Goal: Information Seeking & Learning: Check status

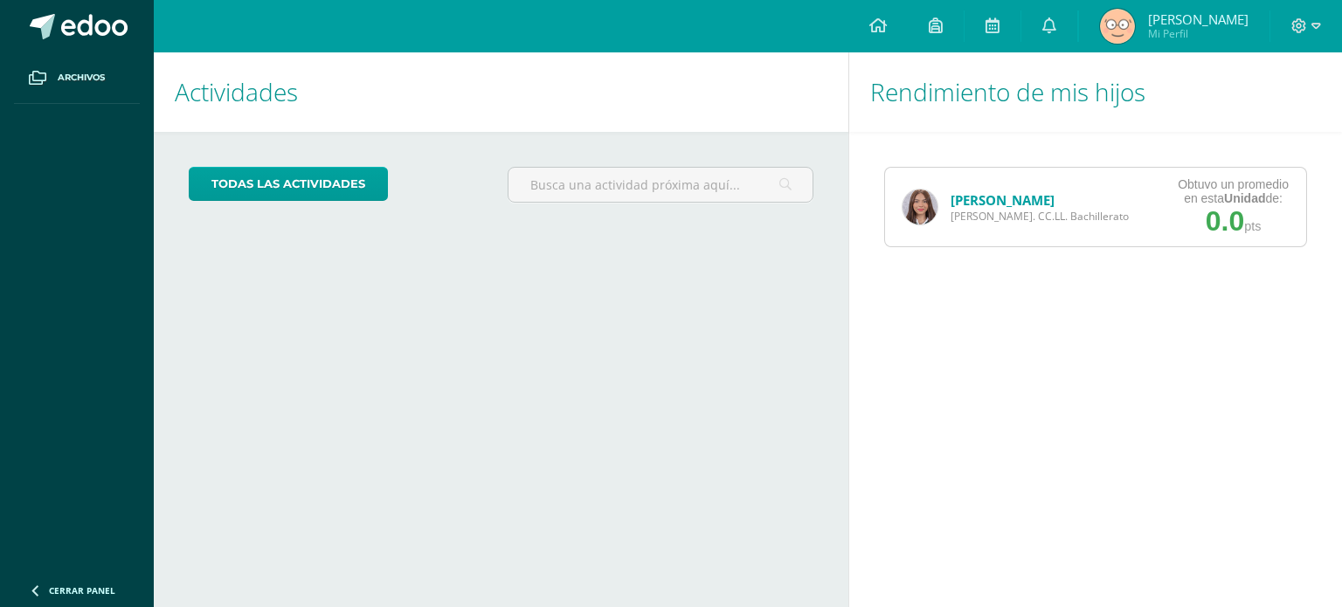
click at [923, 216] on img at bounding box center [919, 207] width 35 height 35
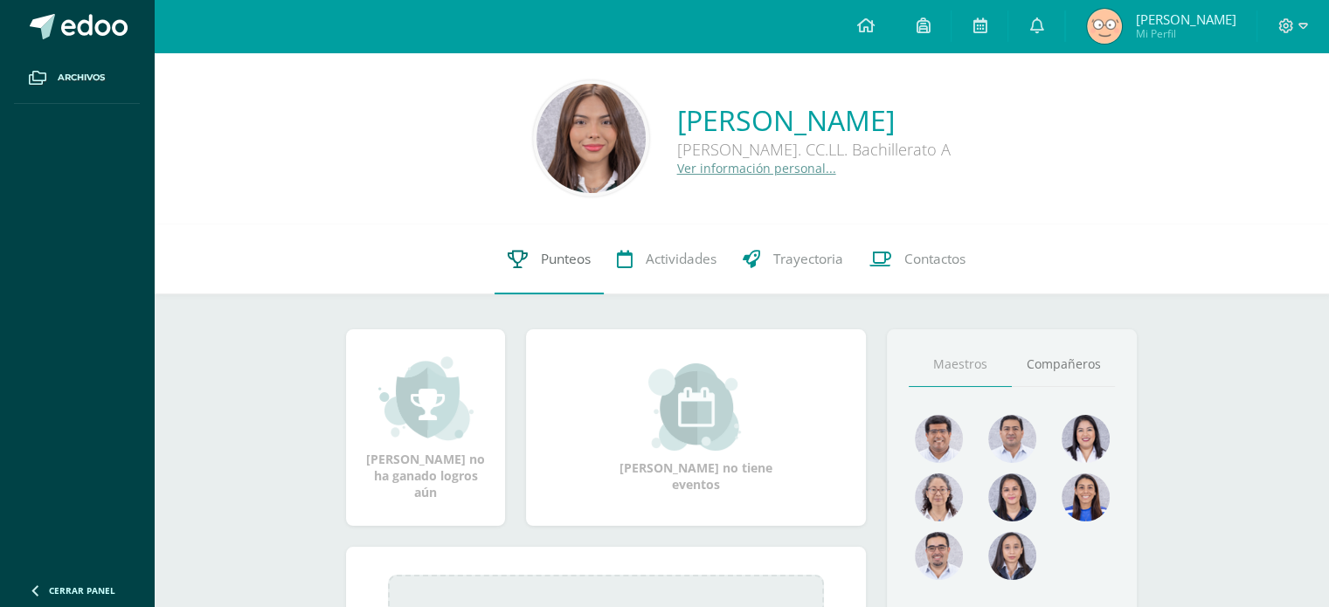
click at [535, 252] on link "Punteos" at bounding box center [548, 260] width 109 height 70
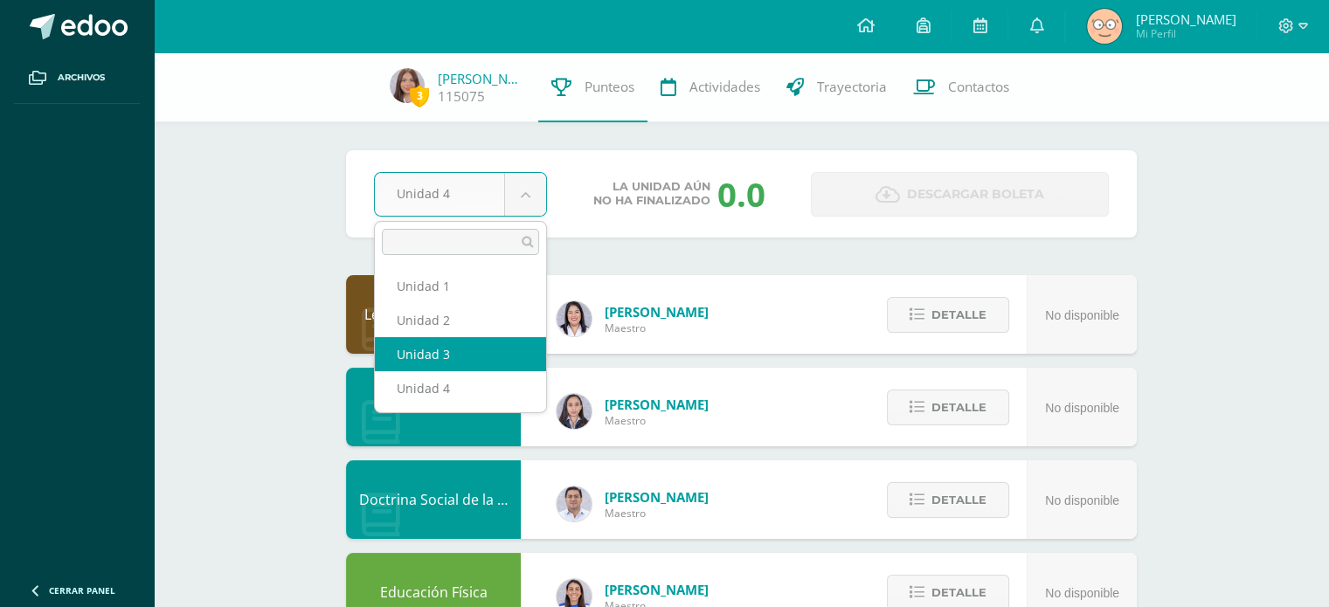
select select "Unidad 3"
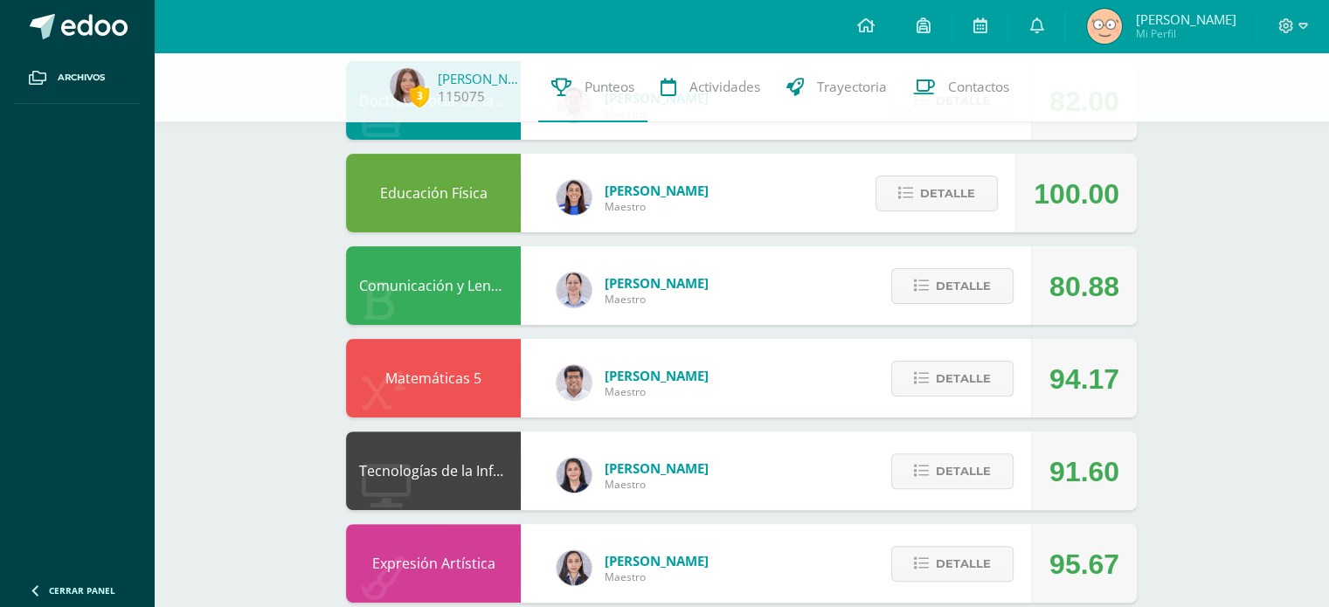
scroll to position [448, 0]
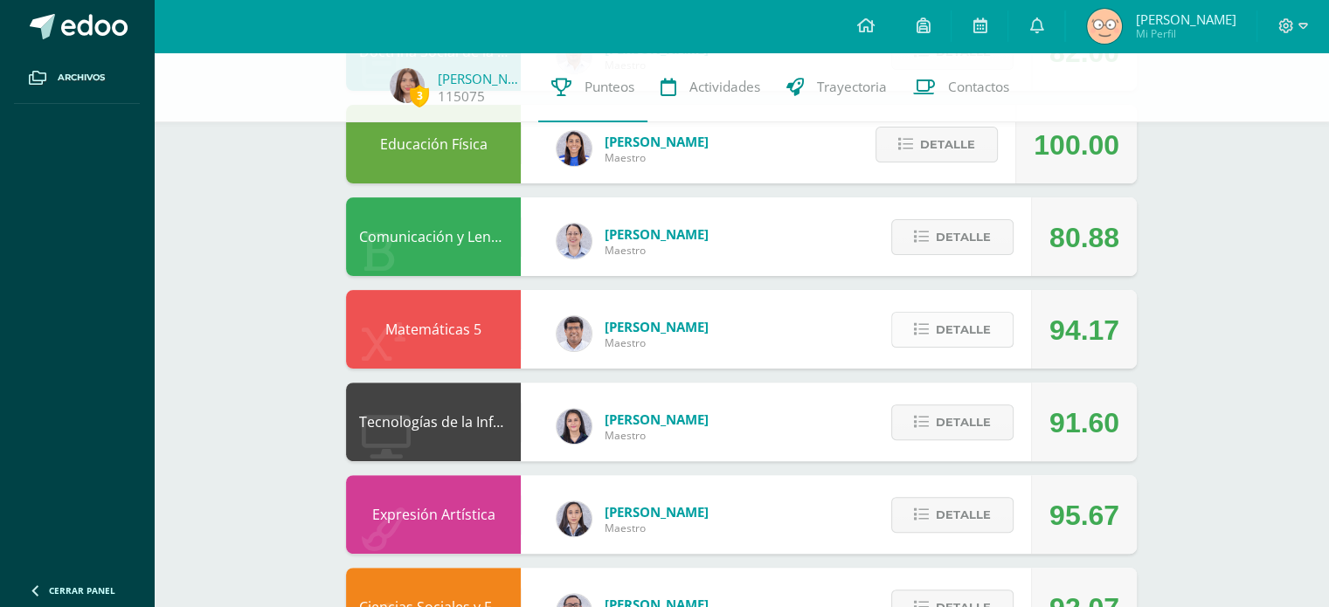
click at [999, 328] on button "Detalle" at bounding box center [952, 330] width 122 height 36
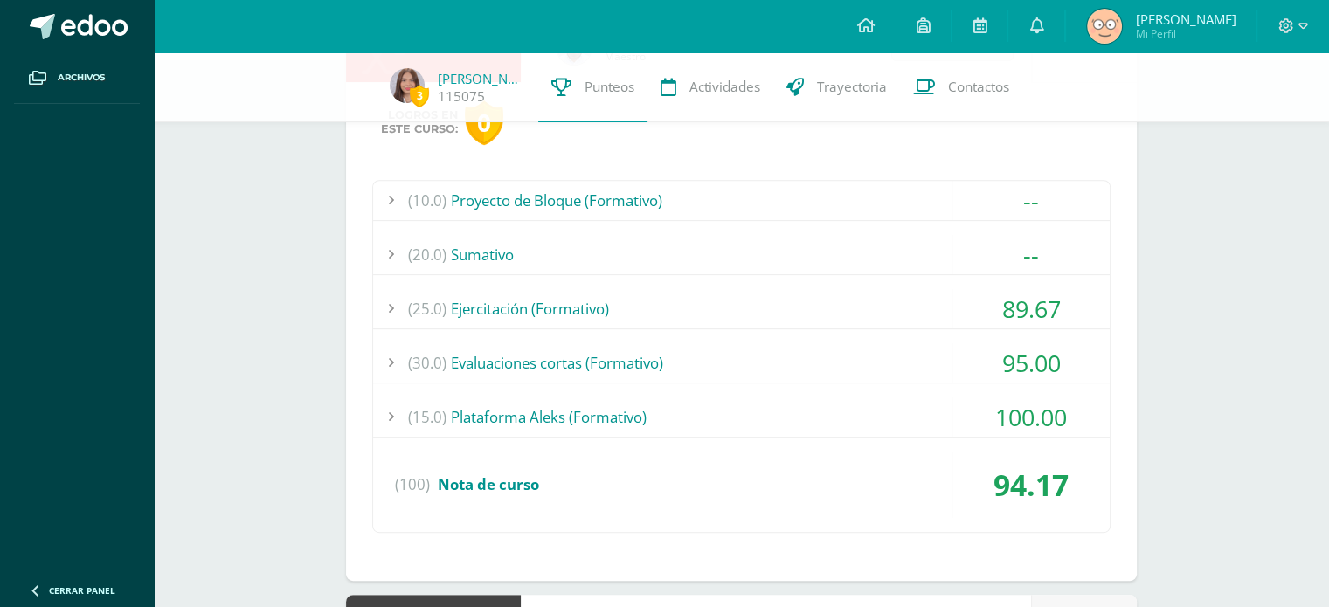
scroll to position [727, 0]
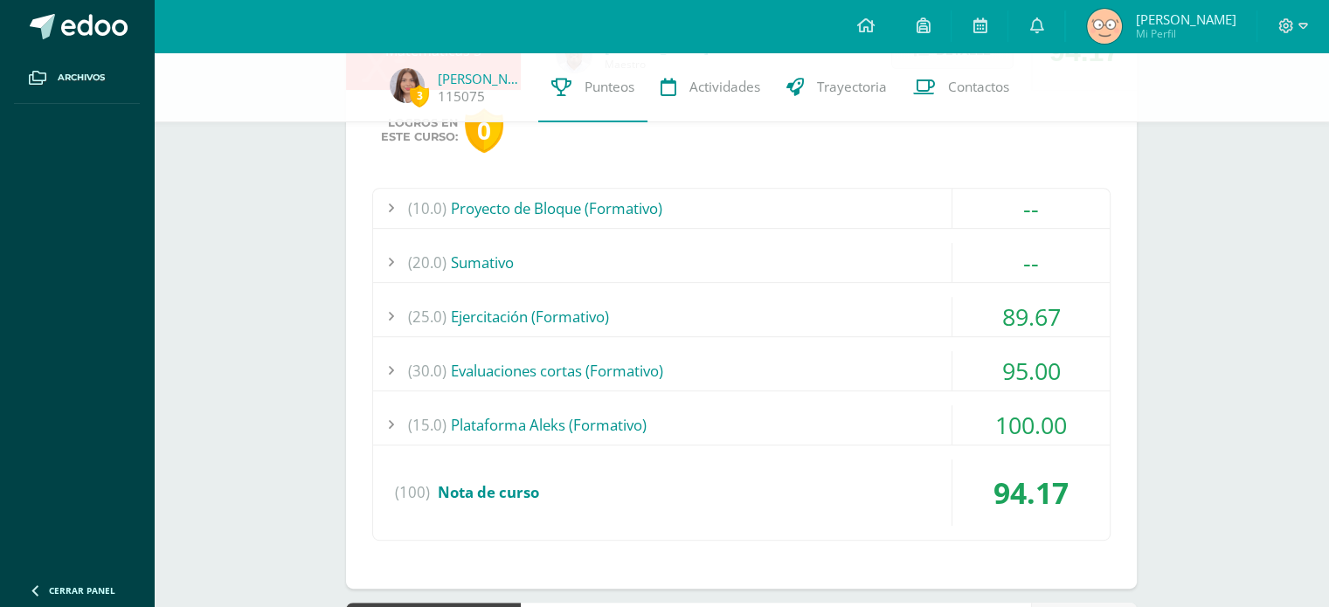
click at [972, 368] on div "95.00" at bounding box center [1030, 370] width 157 height 39
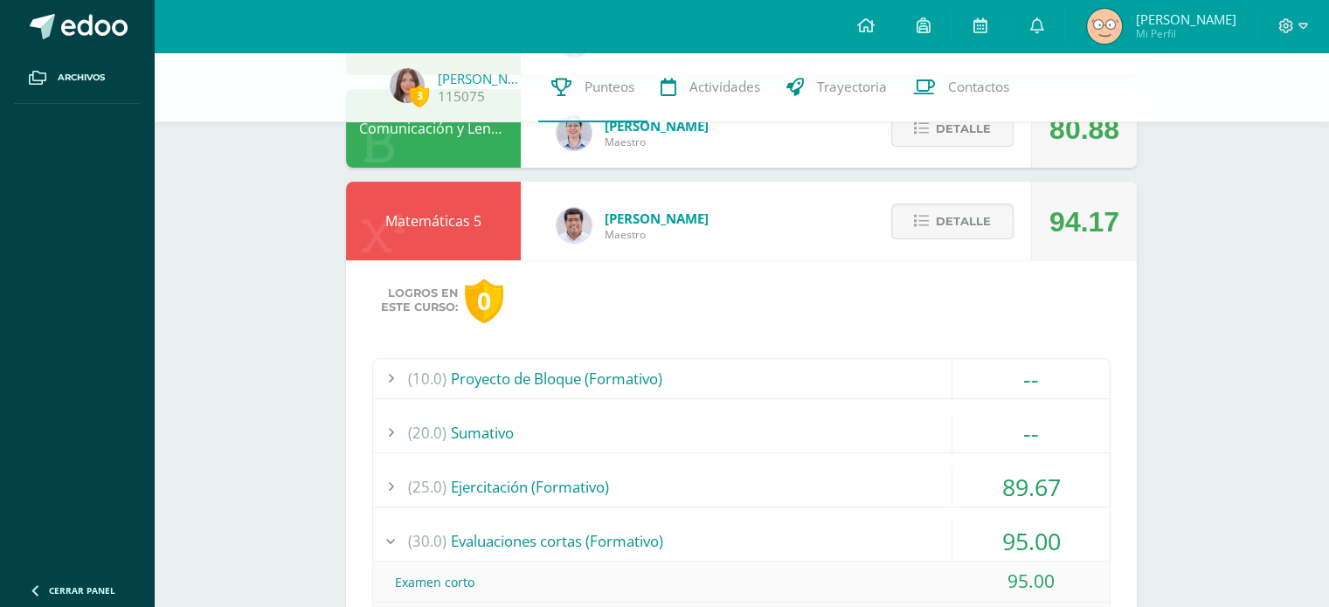
scroll to position [555, 0]
click at [933, 237] on button "Detalle" at bounding box center [952, 223] width 122 height 36
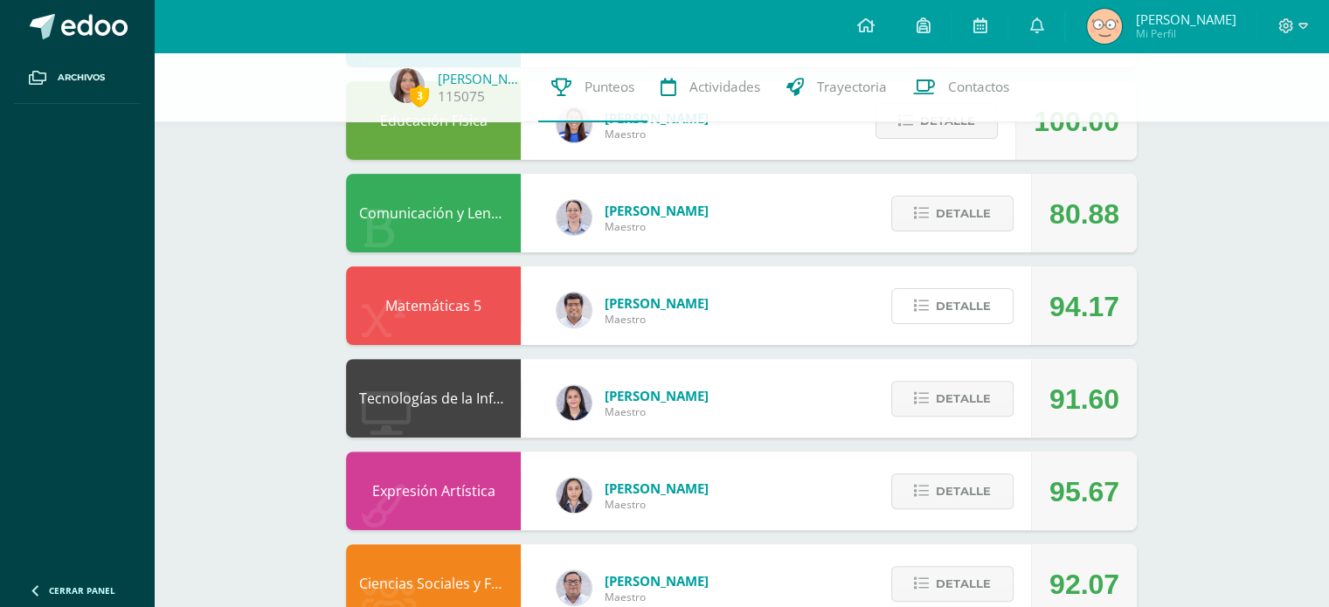
scroll to position [488, 0]
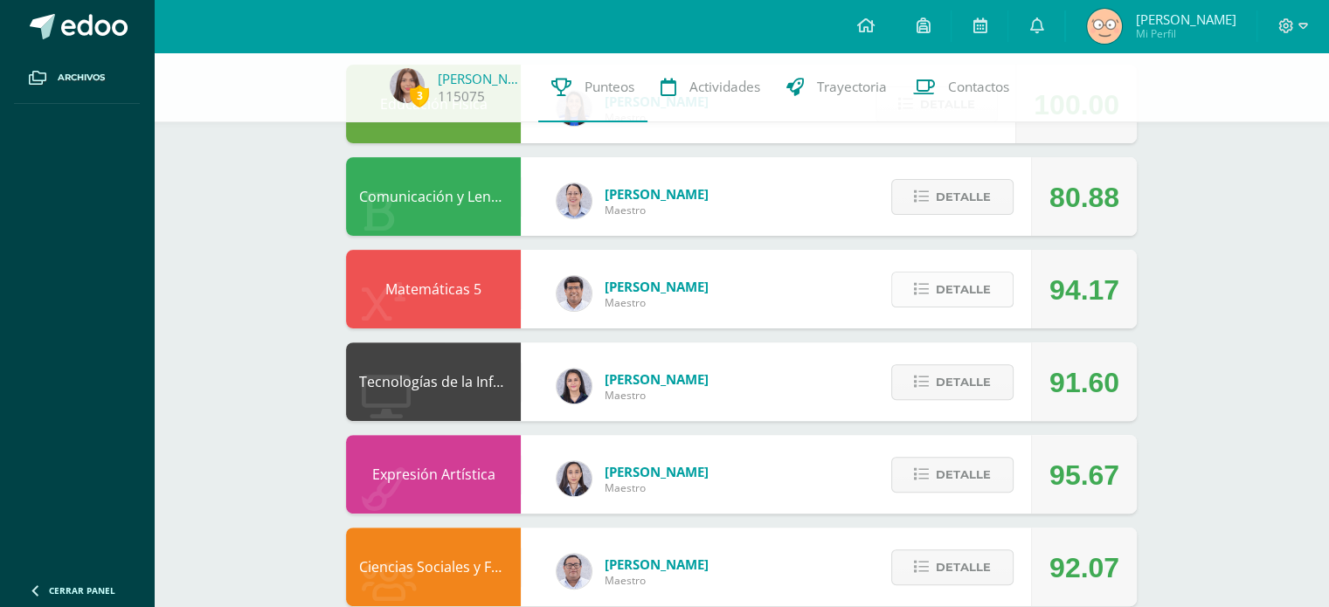
click at [996, 296] on button "Detalle" at bounding box center [952, 290] width 122 height 36
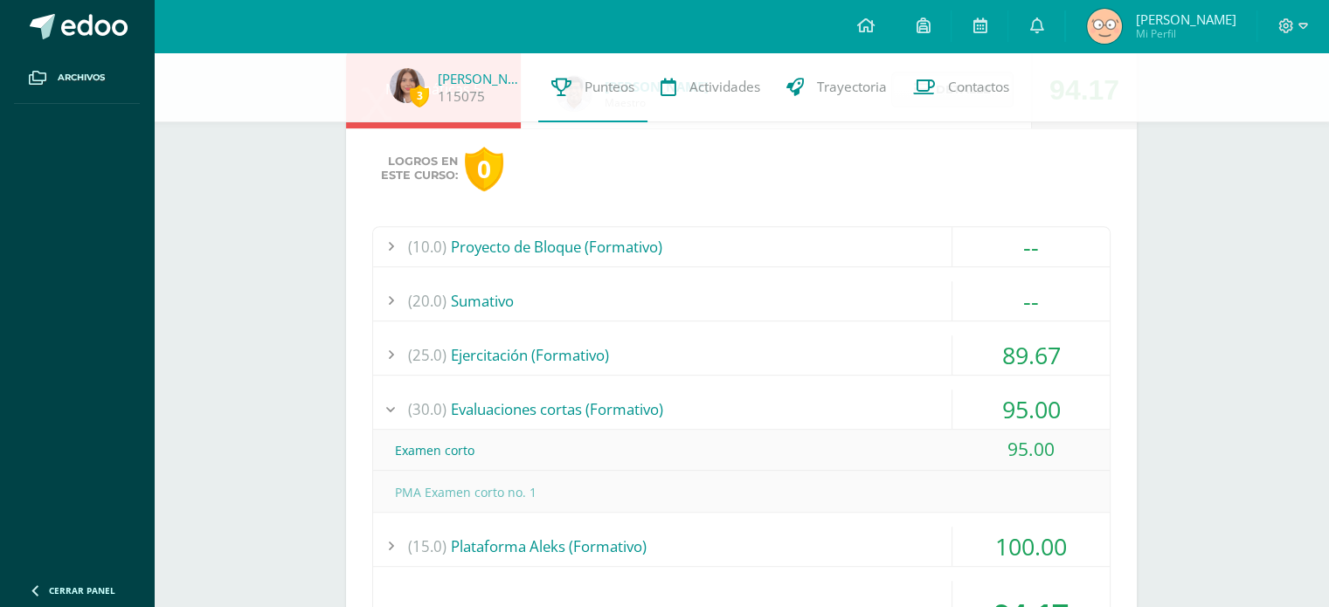
scroll to position [694, 0]
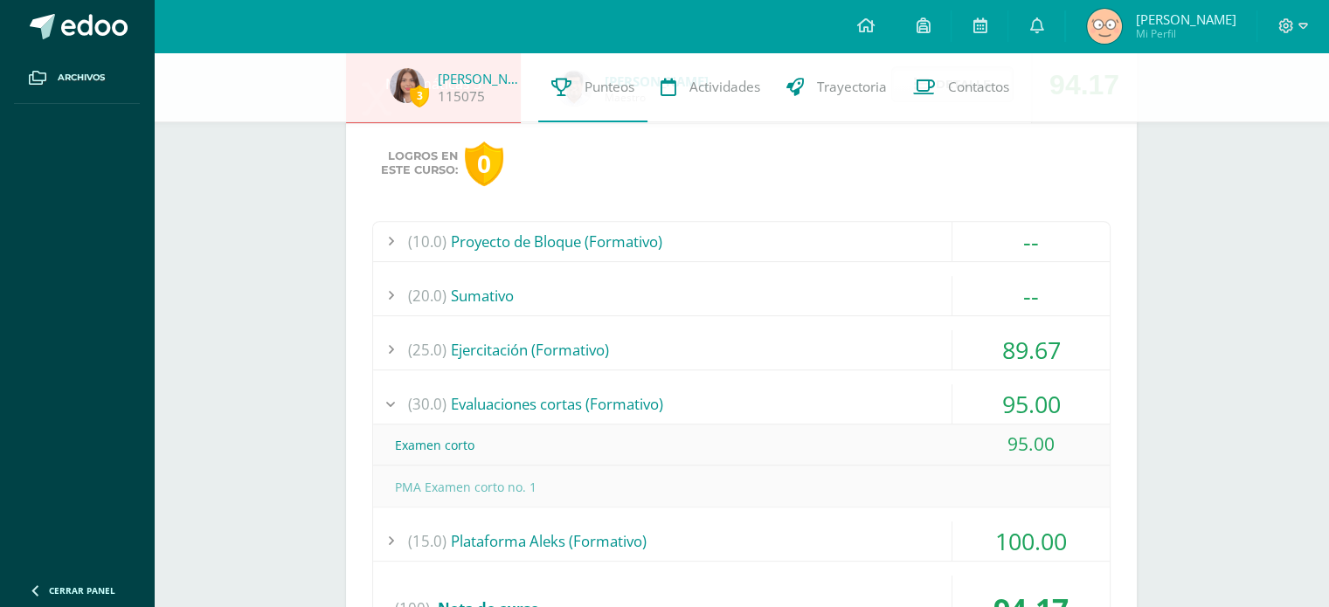
click at [1008, 404] on div "95.00" at bounding box center [1030, 403] width 157 height 39
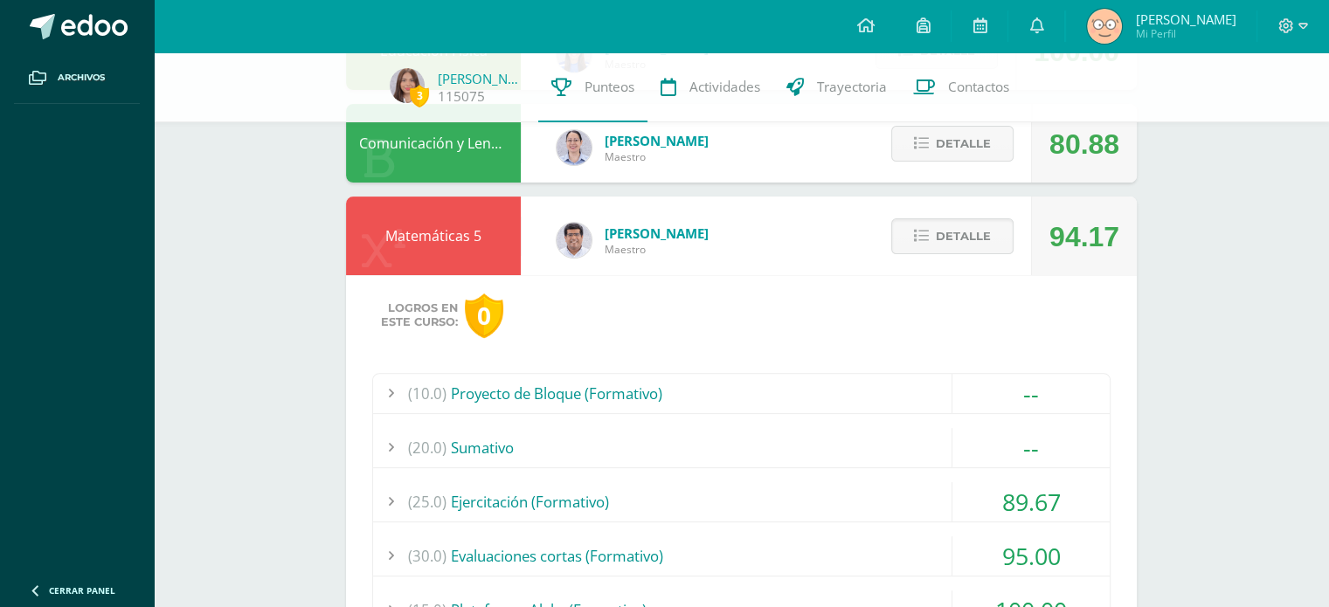
scroll to position [520, 0]
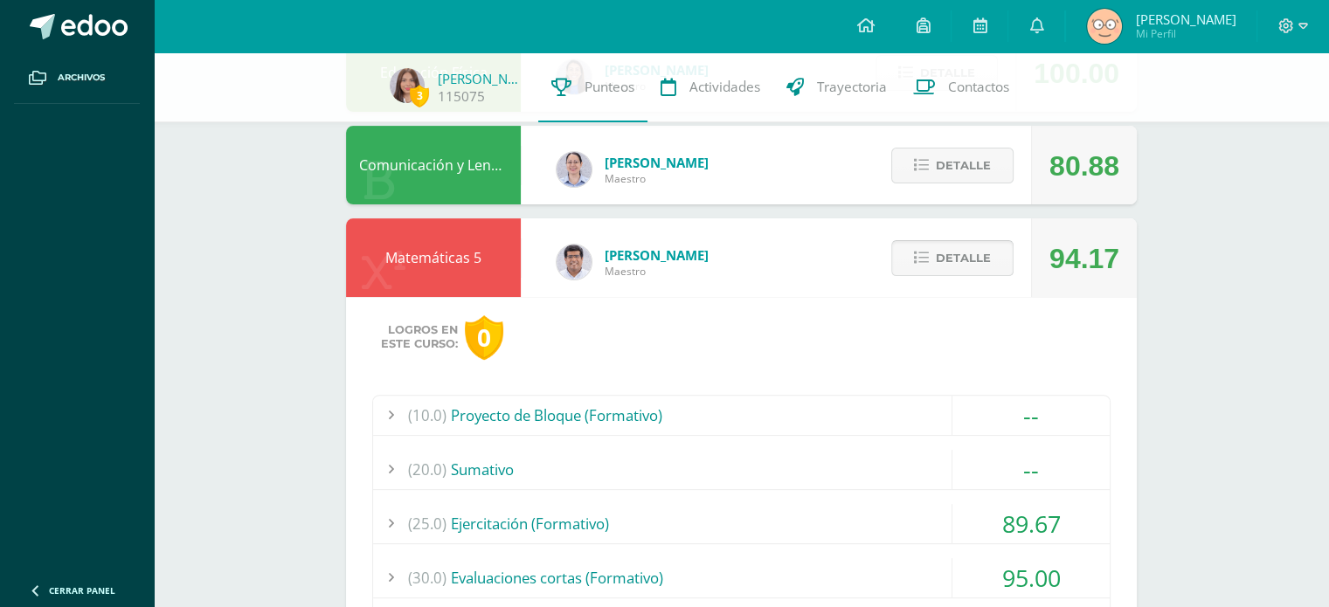
click at [939, 245] on span "Detalle" at bounding box center [963, 258] width 55 height 32
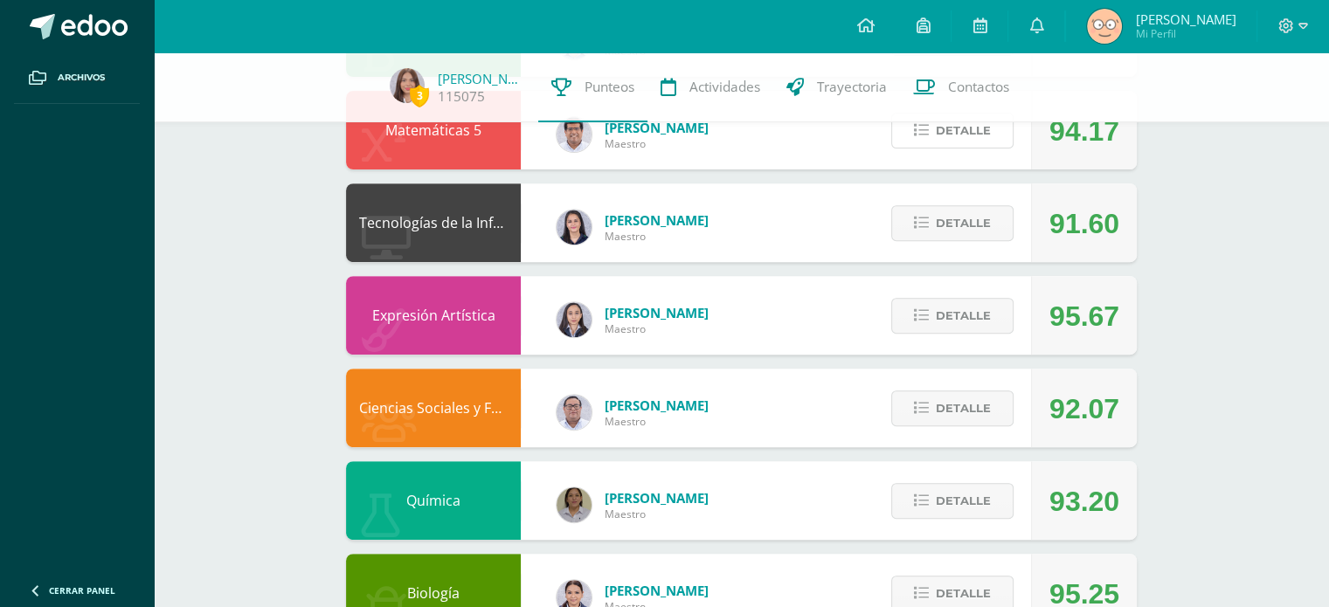
scroll to position [661, 0]
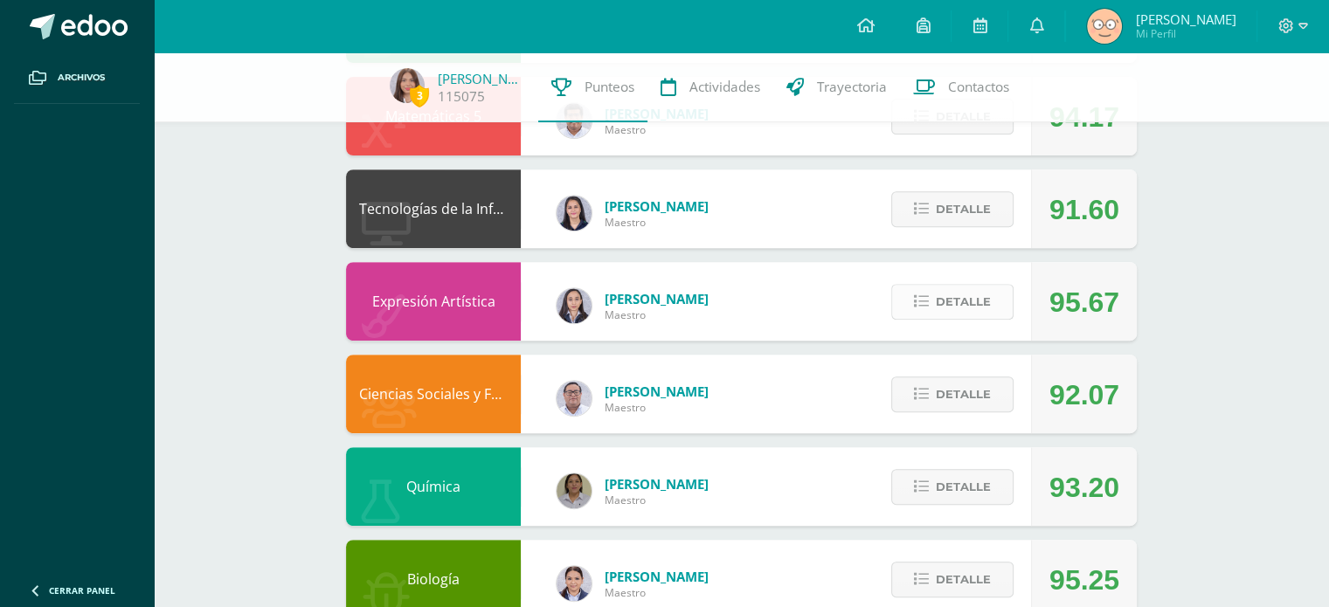
click at [989, 311] on span "Detalle" at bounding box center [963, 302] width 55 height 32
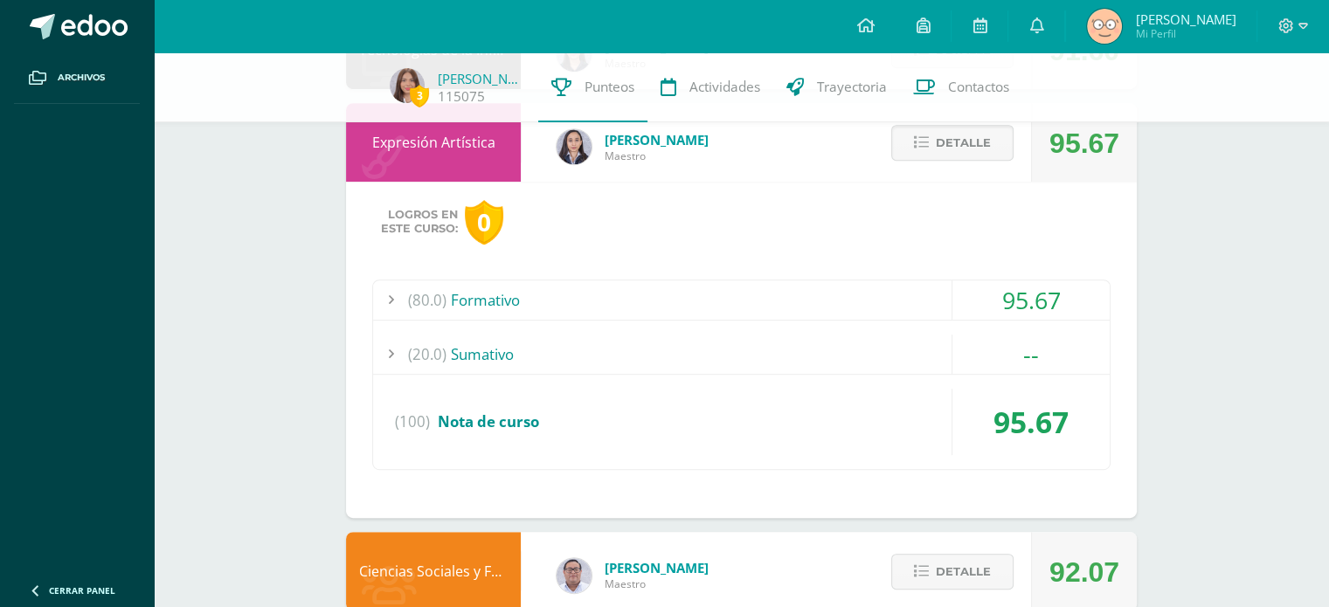
scroll to position [822, 0]
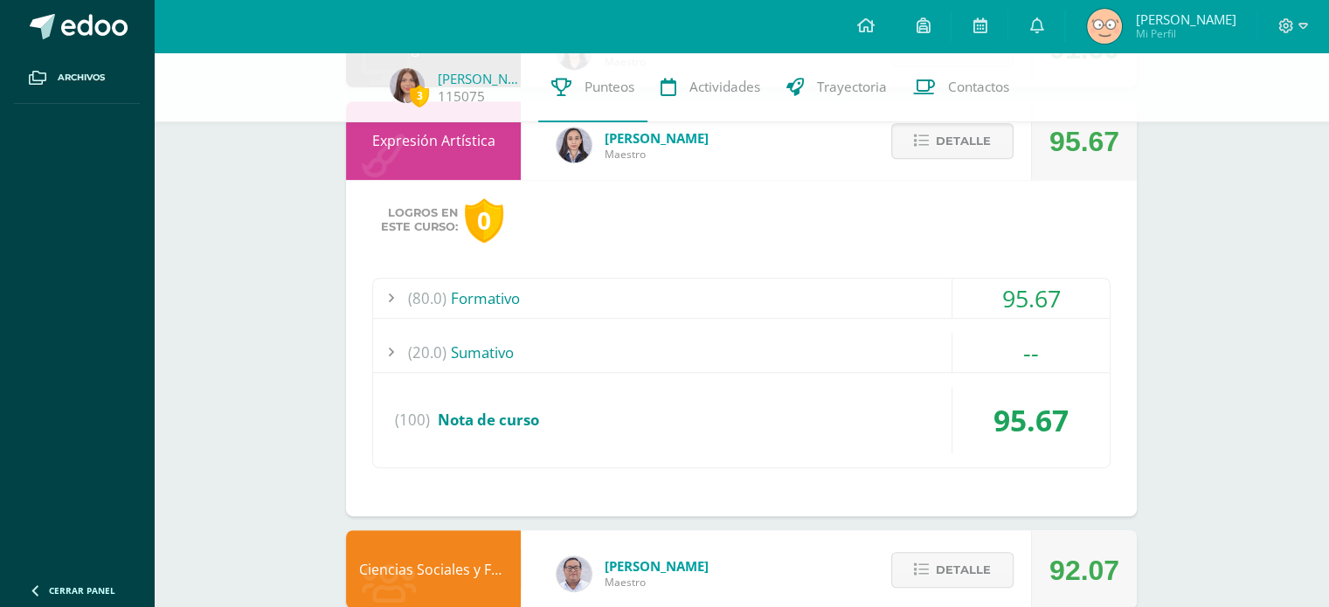
click at [1050, 361] on div "--" at bounding box center [1030, 352] width 157 height 39
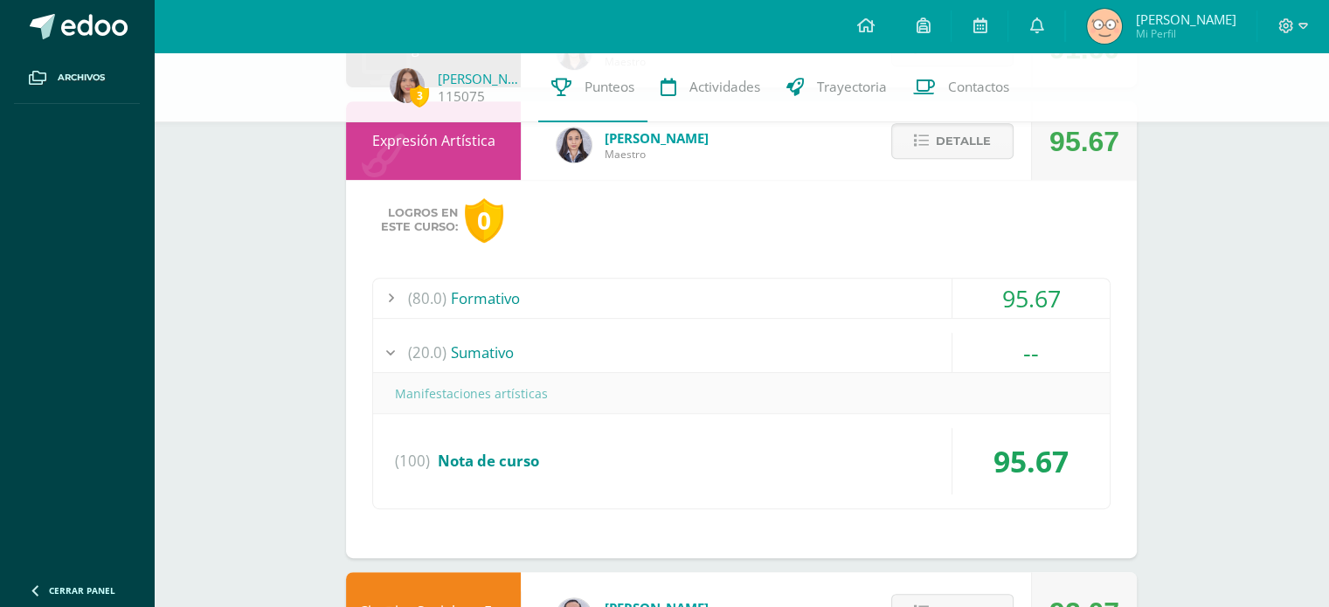
click at [1045, 286] on div "95.67" at bounding box center [1030, 298] width 157 height 39
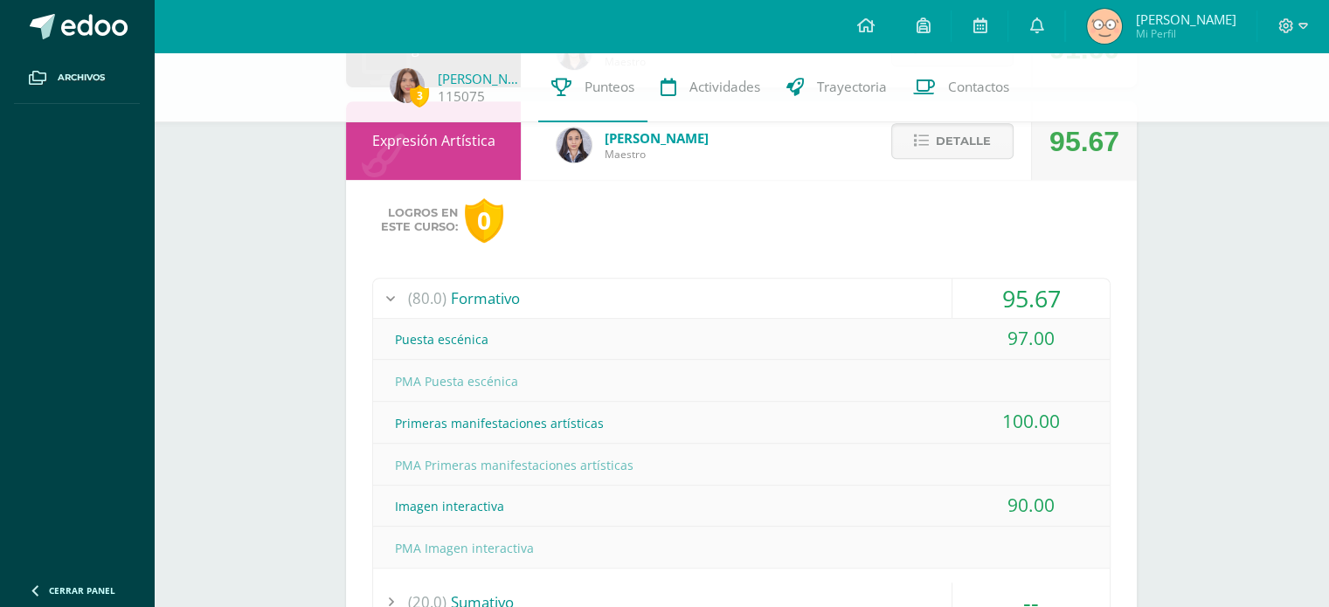
click at [1045, 293] on div "95.67" at bounding box center [1030, 298] width 157 height 39
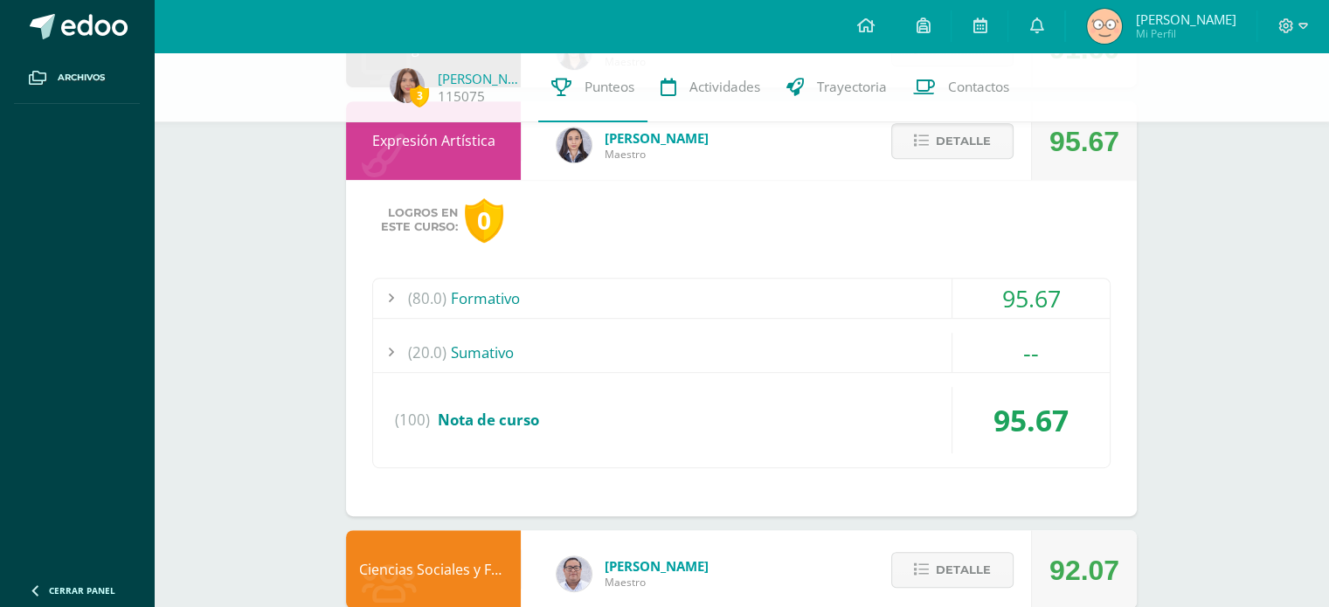
click at [1007, 354] on div "--" at bounding box center [1030, 352] width 157 height 39
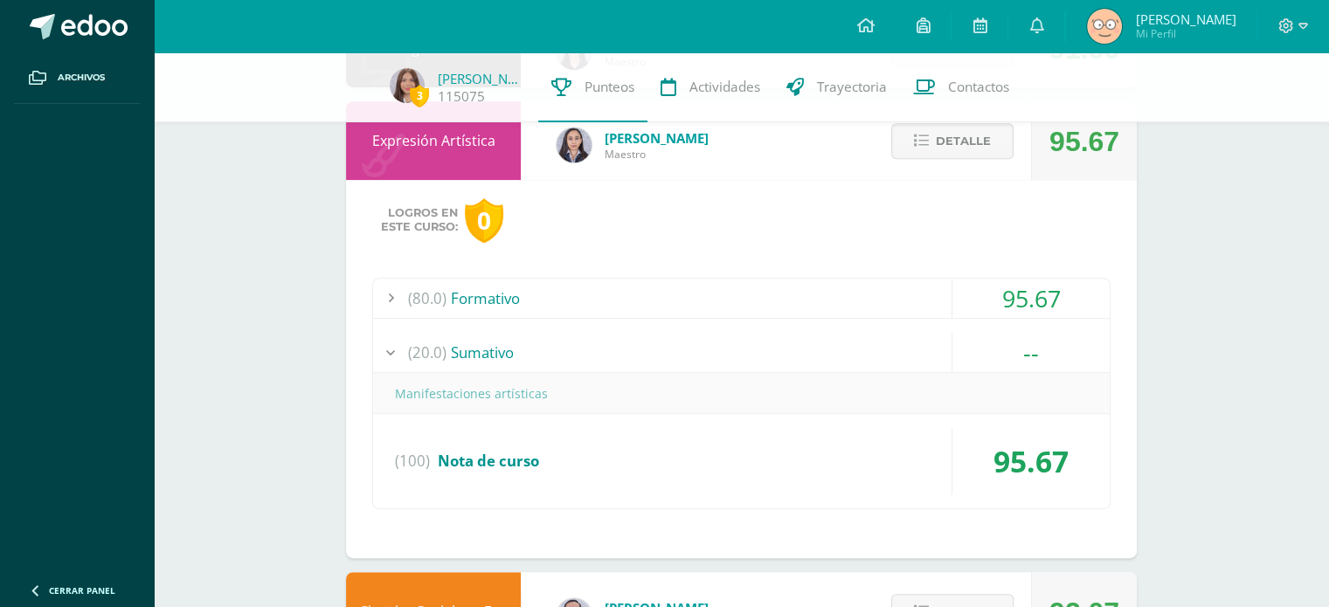
click at [1016, 354] on div "--" at bounding box center [1030, 352] width 157 height 39
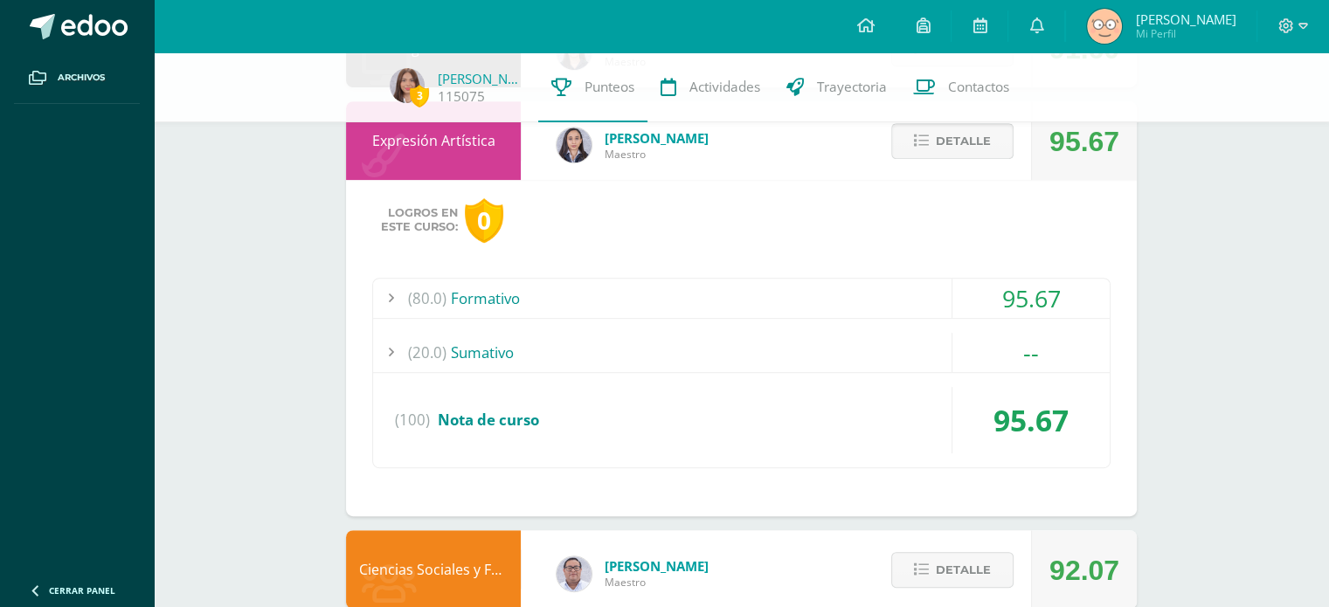
click at [948, 138] on span "Detalle" at bounding box center [963, 141] width 55 height 32
